Goal: Check status: Check status

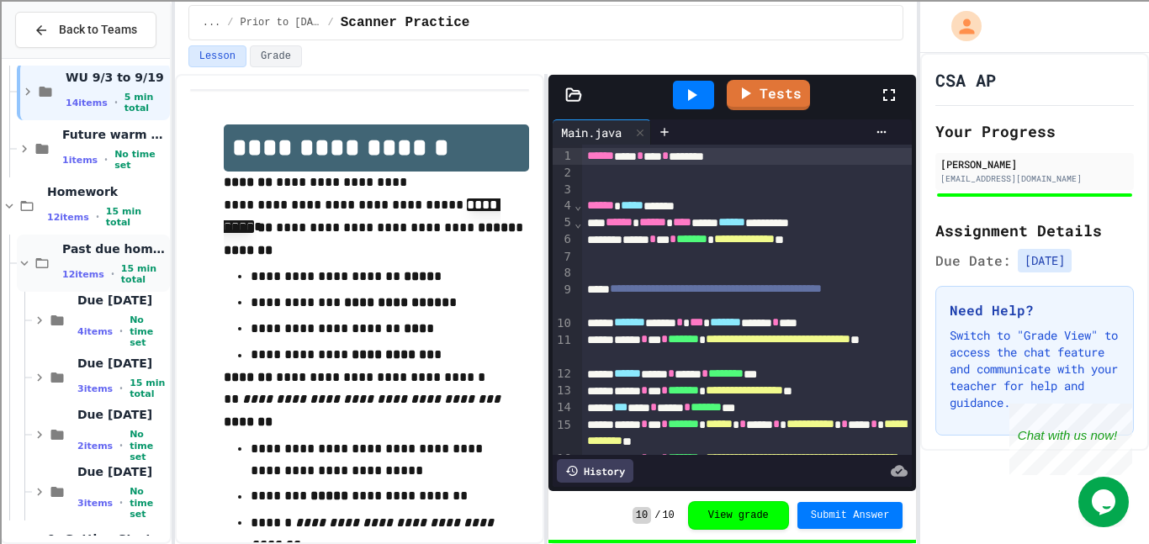
scroll to position [72, 0]
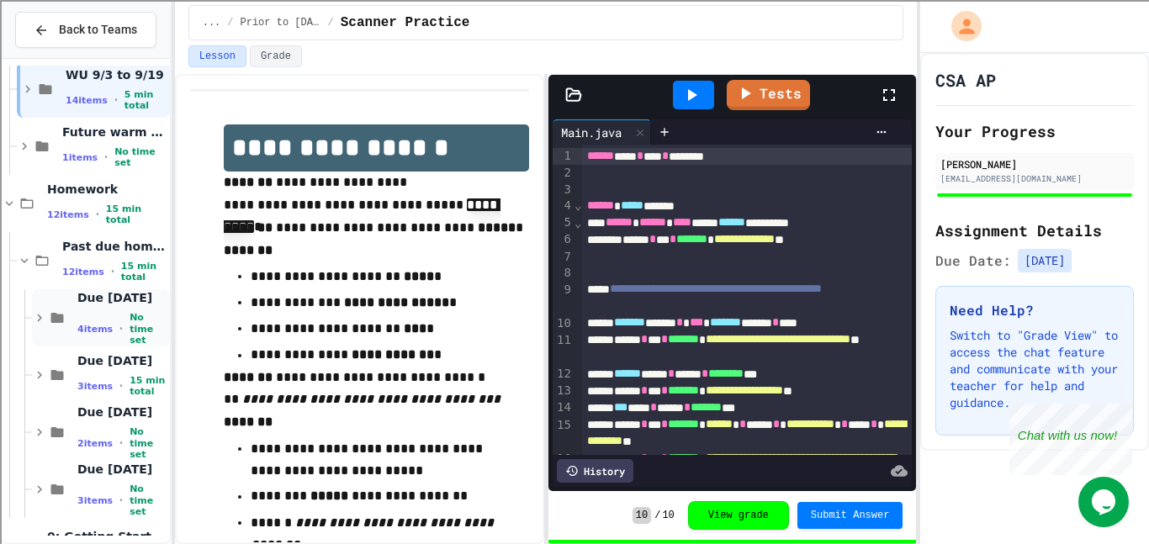
click at [103, 315] on div "Due [DATE] 4 items • No time set" at bounding box center [121, 318] width 89 height 56
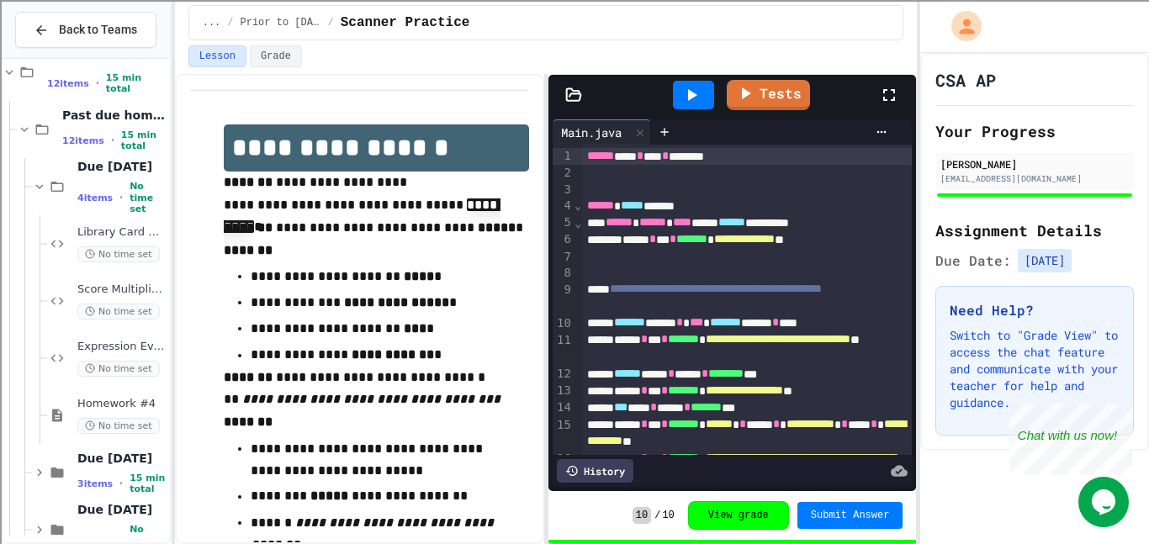
scroll to position [209, 0]
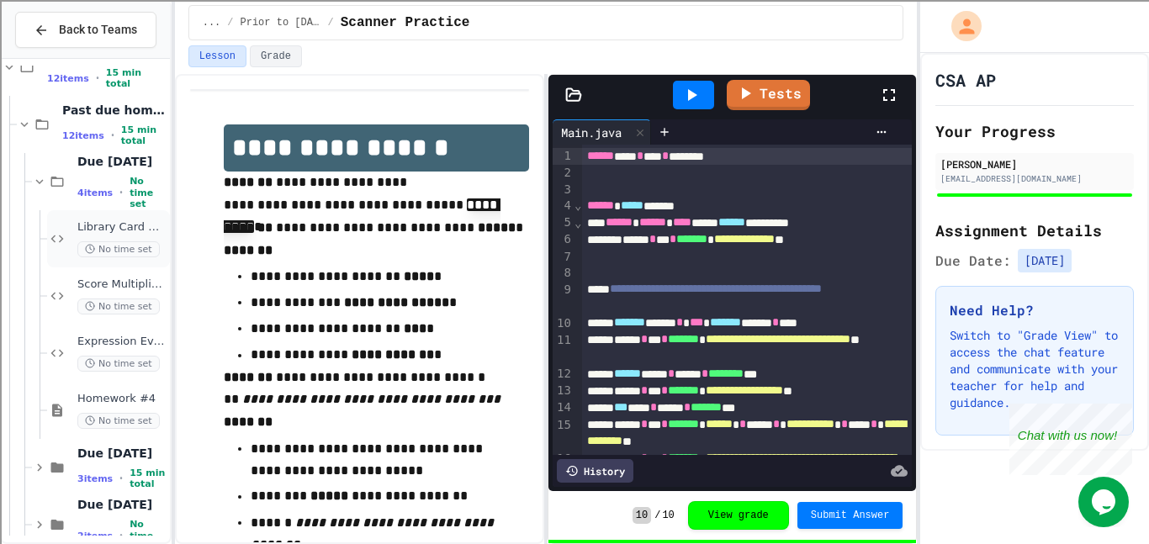
click at [119, 224] on span "Library Card Creator" at bounding box center [121, 227] width 89 height 14
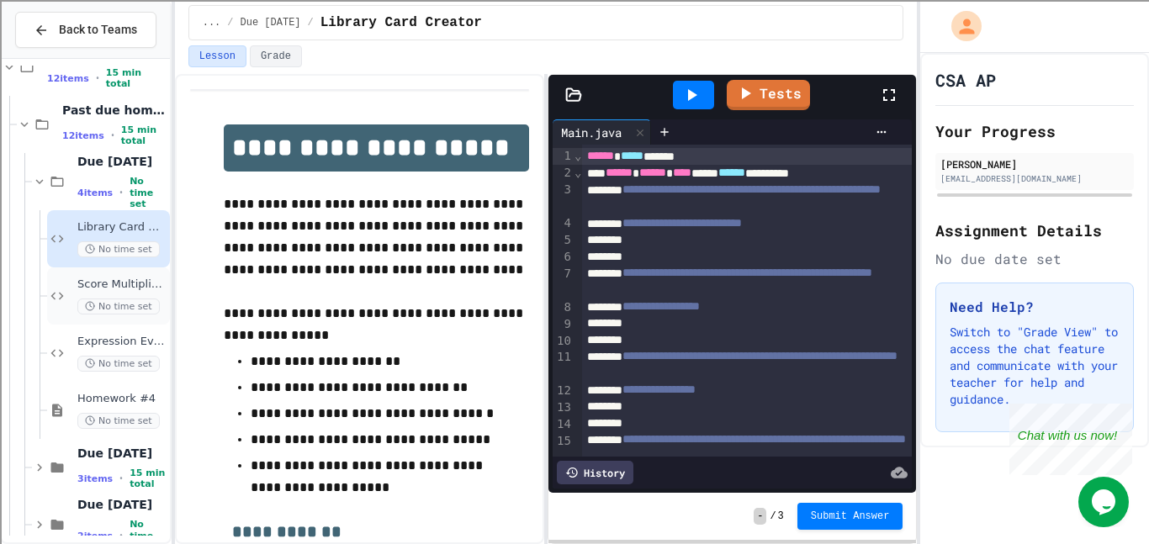
click at [124, 292] on div "Score Multiplier Debug No time set" at bounding box center [121, 296] width 89 height 37
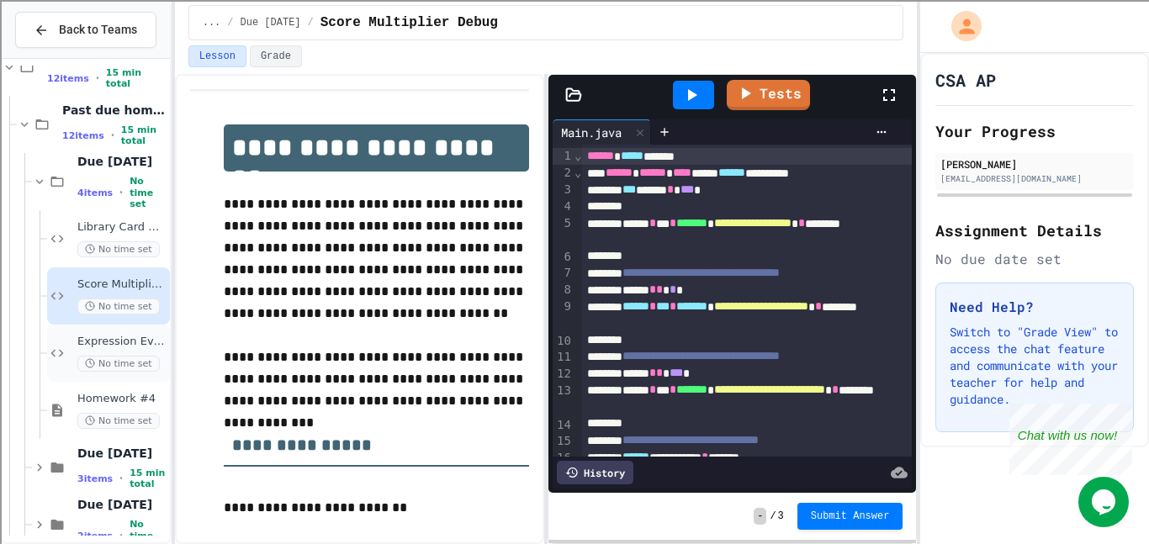
click at [140, 340] on span "Expression Evaluator Fix" at bounding box center [121, 342] width 89 height 14
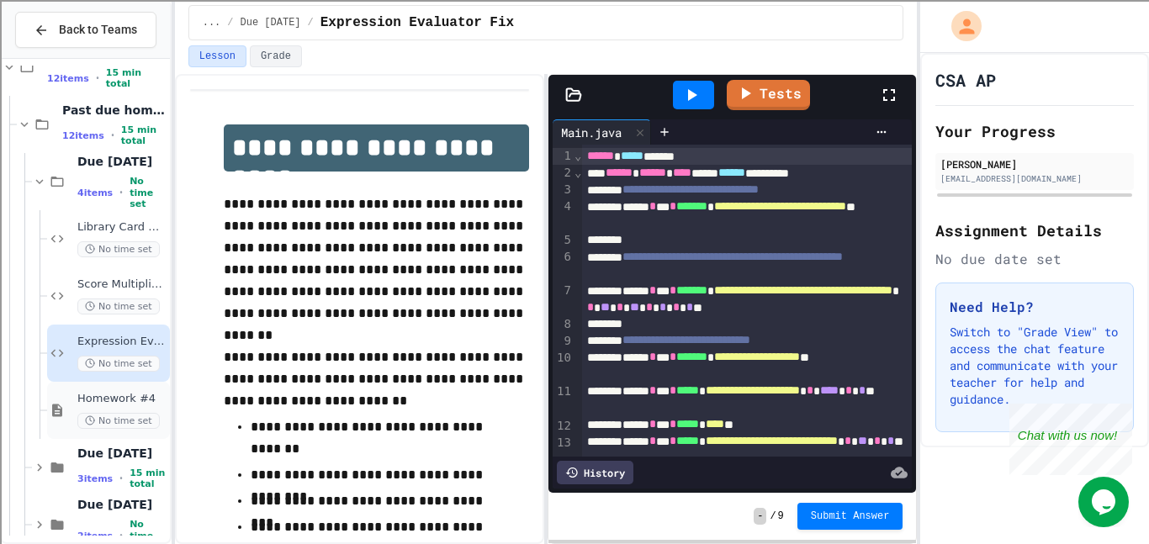
click at [153, 397] on span "Homework #4" at bounding box center [121, 399] width 89 height 14
